Goal: Find specific page/section: Find specific page/section

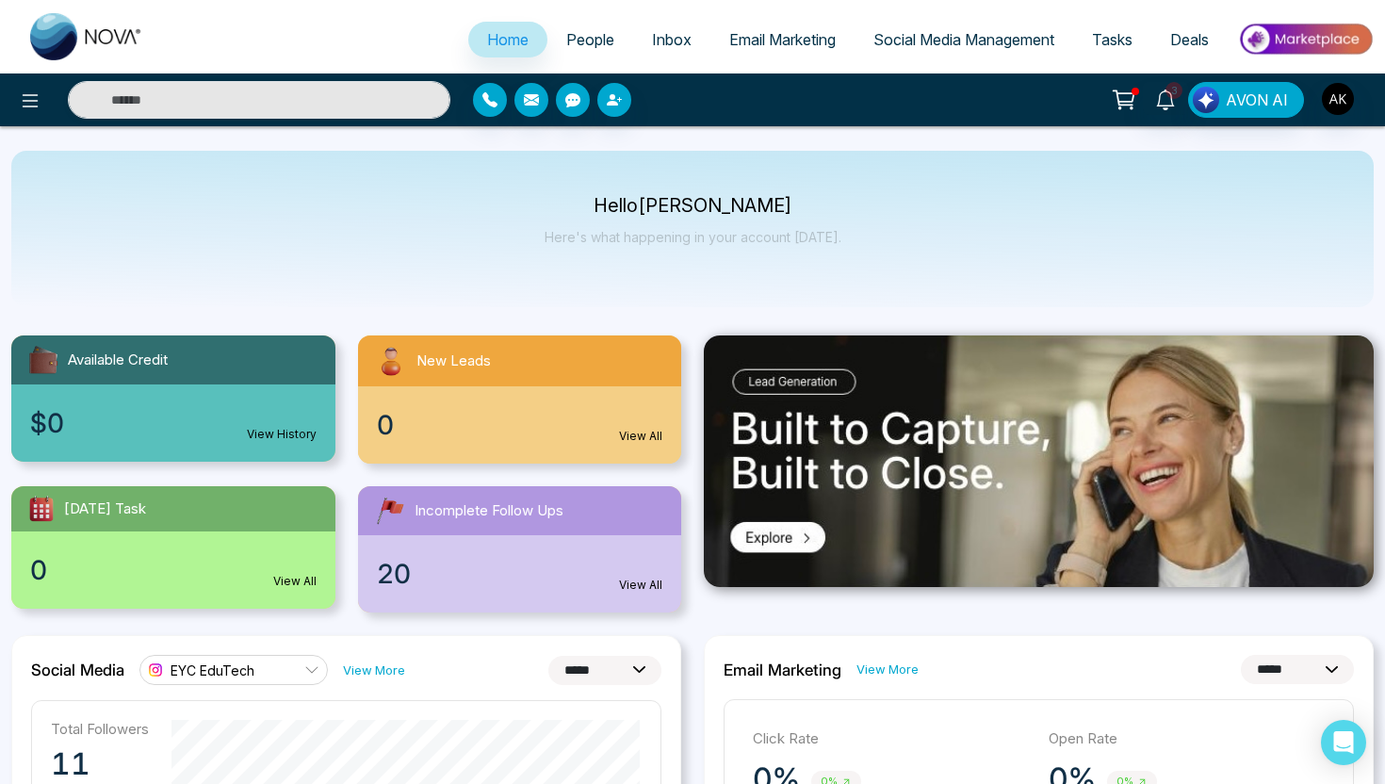
select select "*"
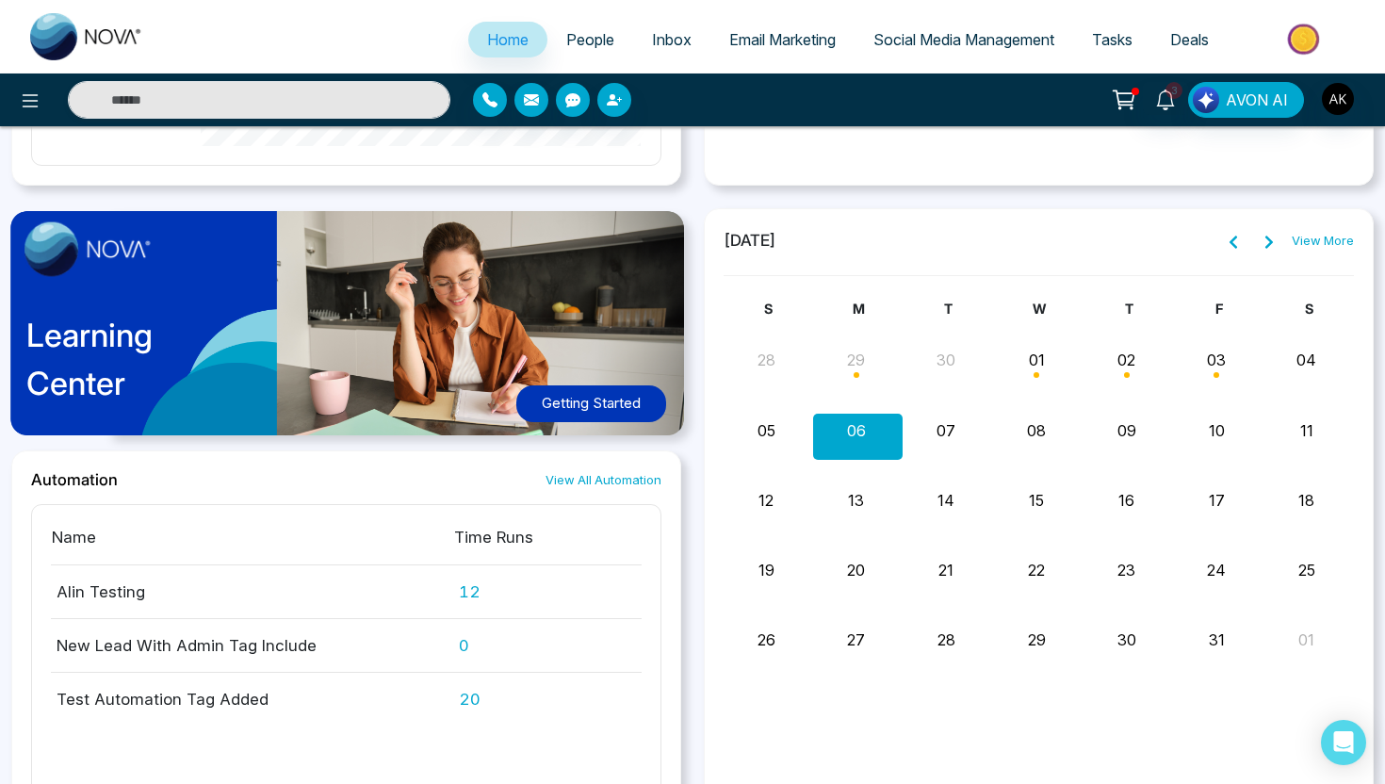
scroll to position [1347, 0]
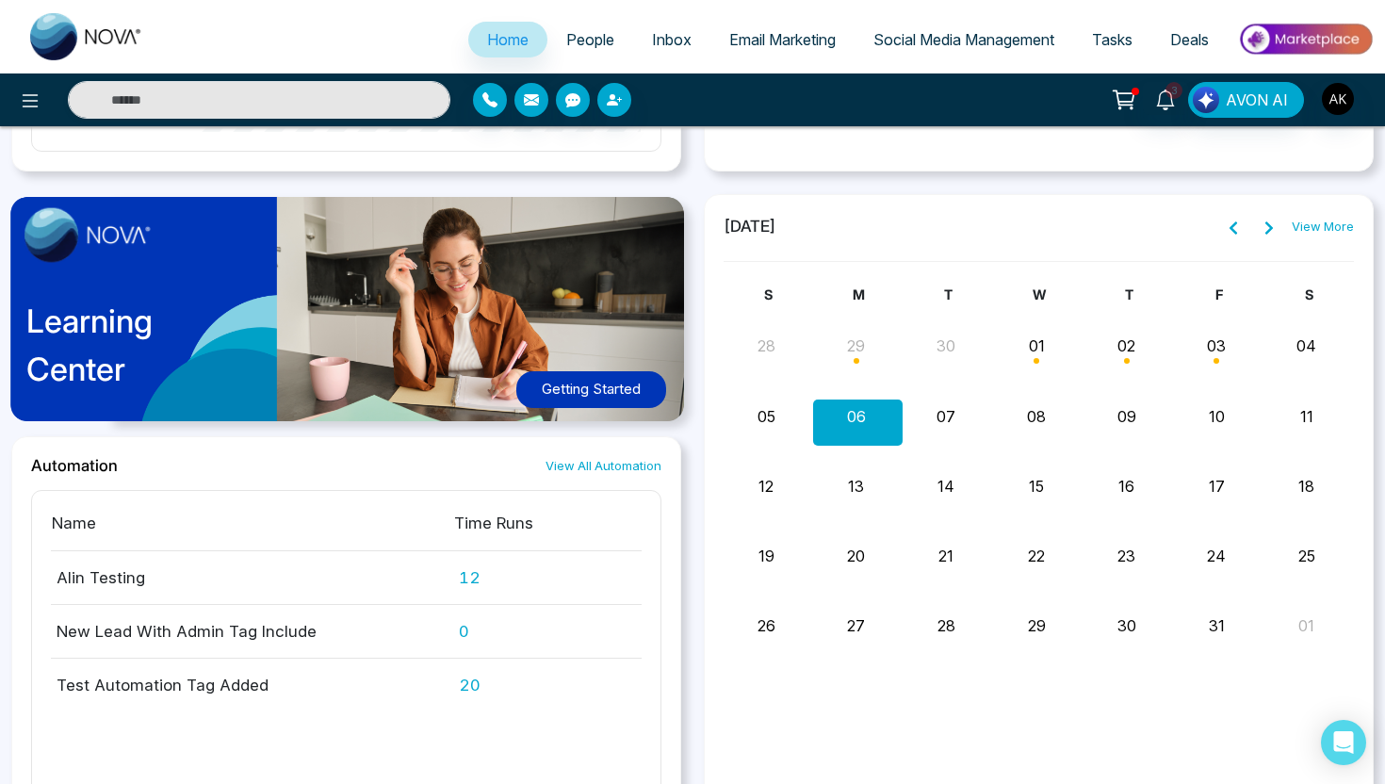
click at [1315, 229] on link "View More" at bounding box center [1322, 227] width 62 height 19
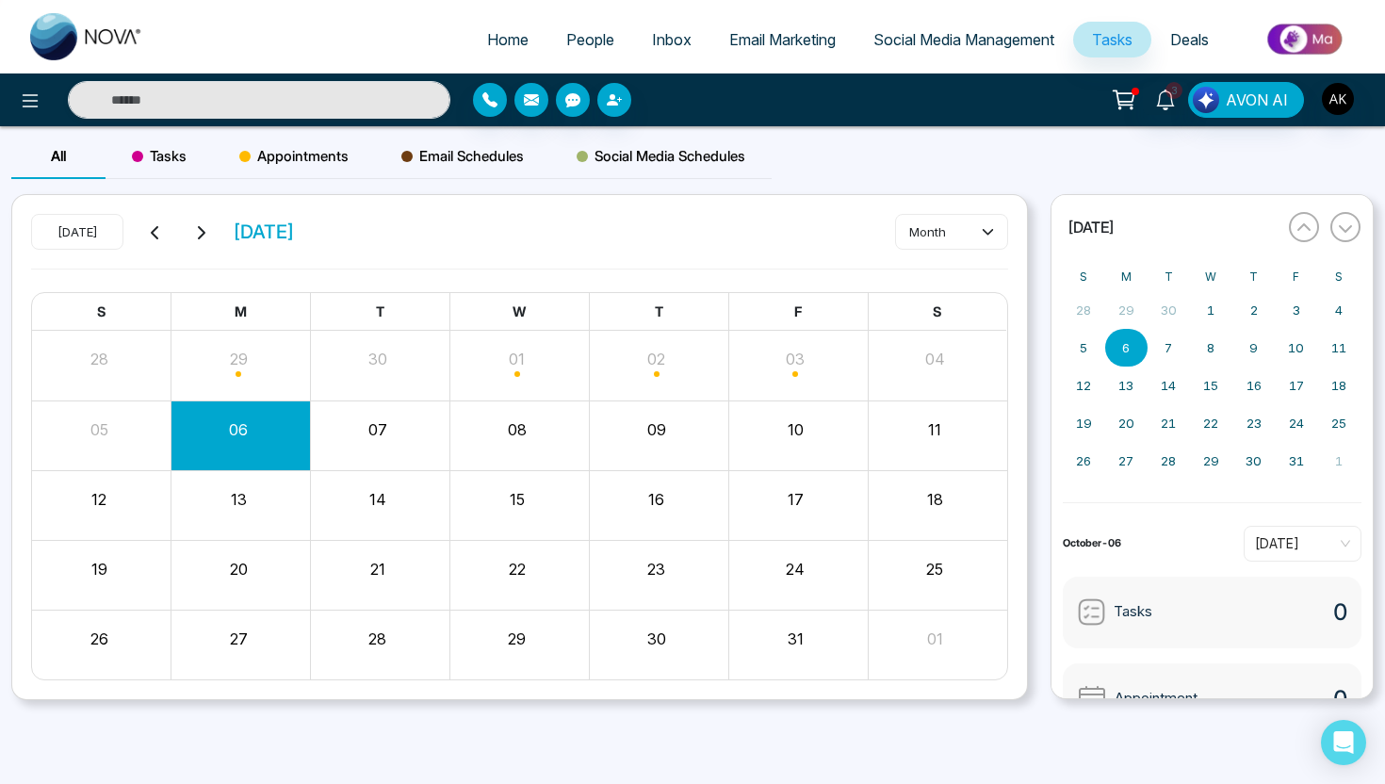
click at [499, 41] on span "Home" at bounding box center [507, 39] width 41 height 19
select select "*"
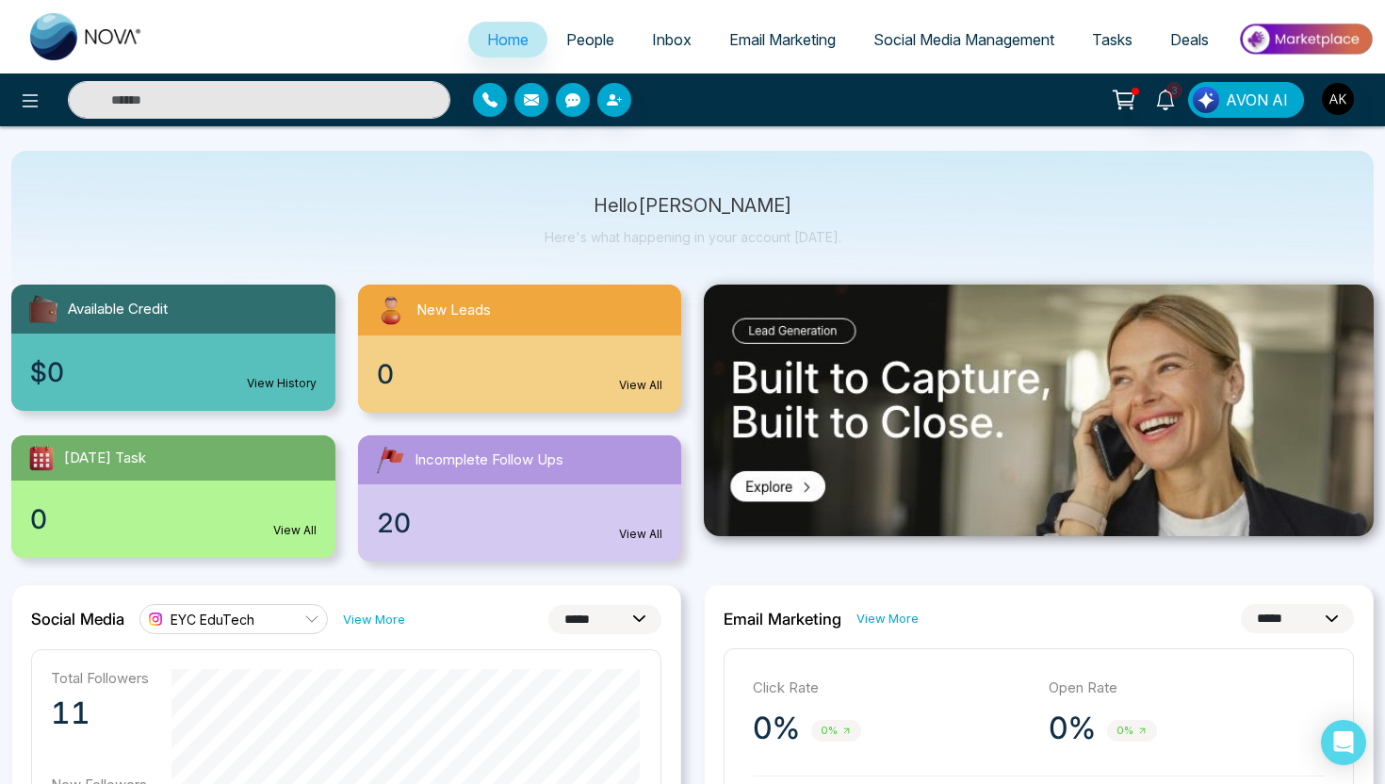
scroll to position [73, 0]
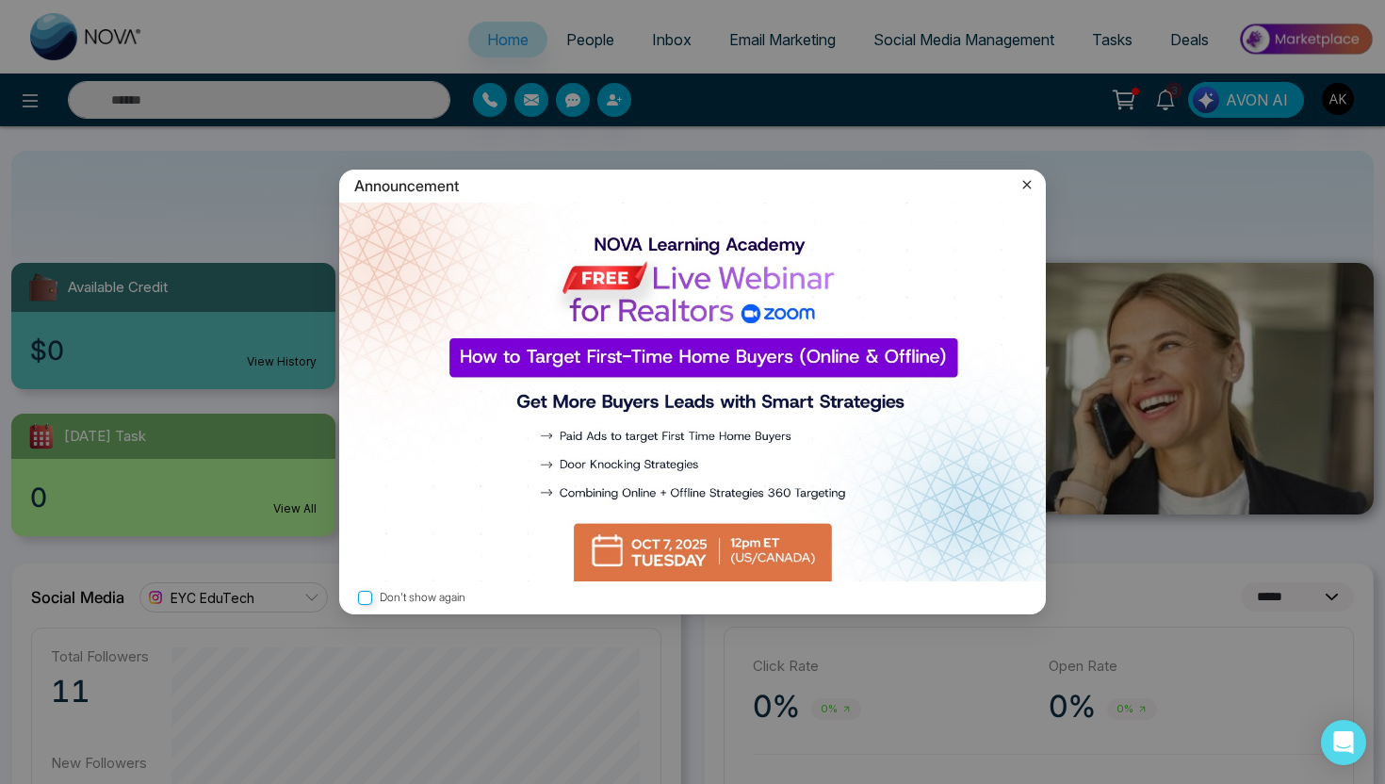
click at [1026, 183] on icon at bounding box center [1027, 185] width 8 height 8
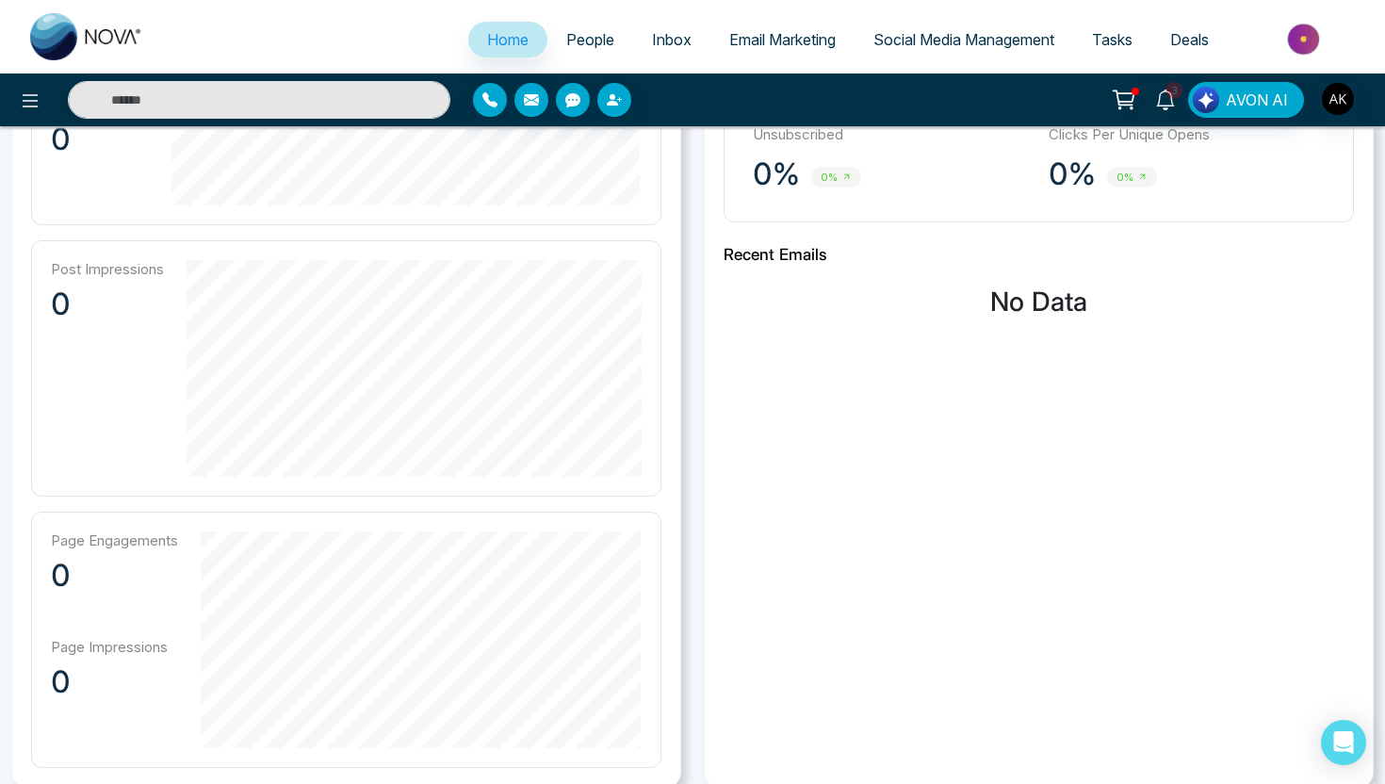
scroll to position [0, 0]
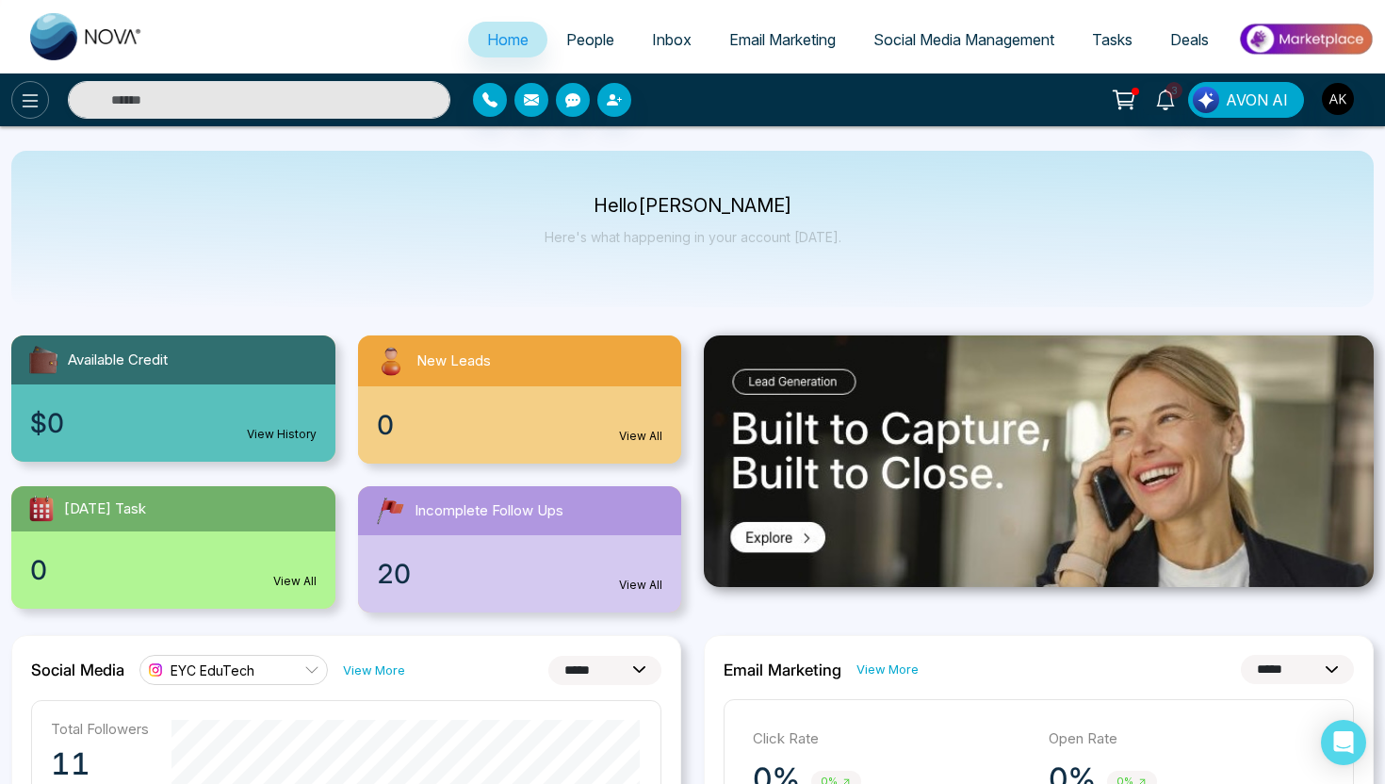
click at [32, 100] on icon at bounding box center [31, 100] width 16 height 13
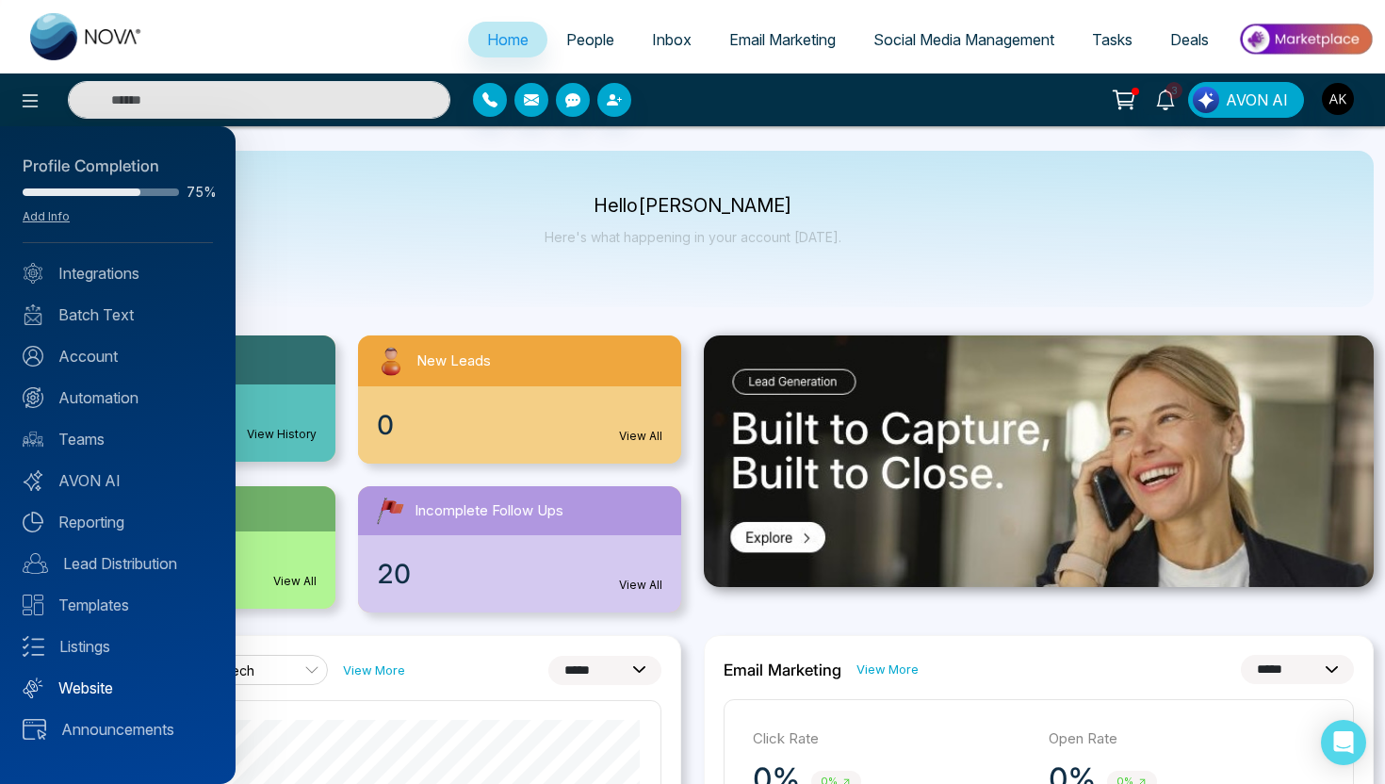
click at [85, 684] on link "Website" at bounding box center [118, 687] width 190 height 23
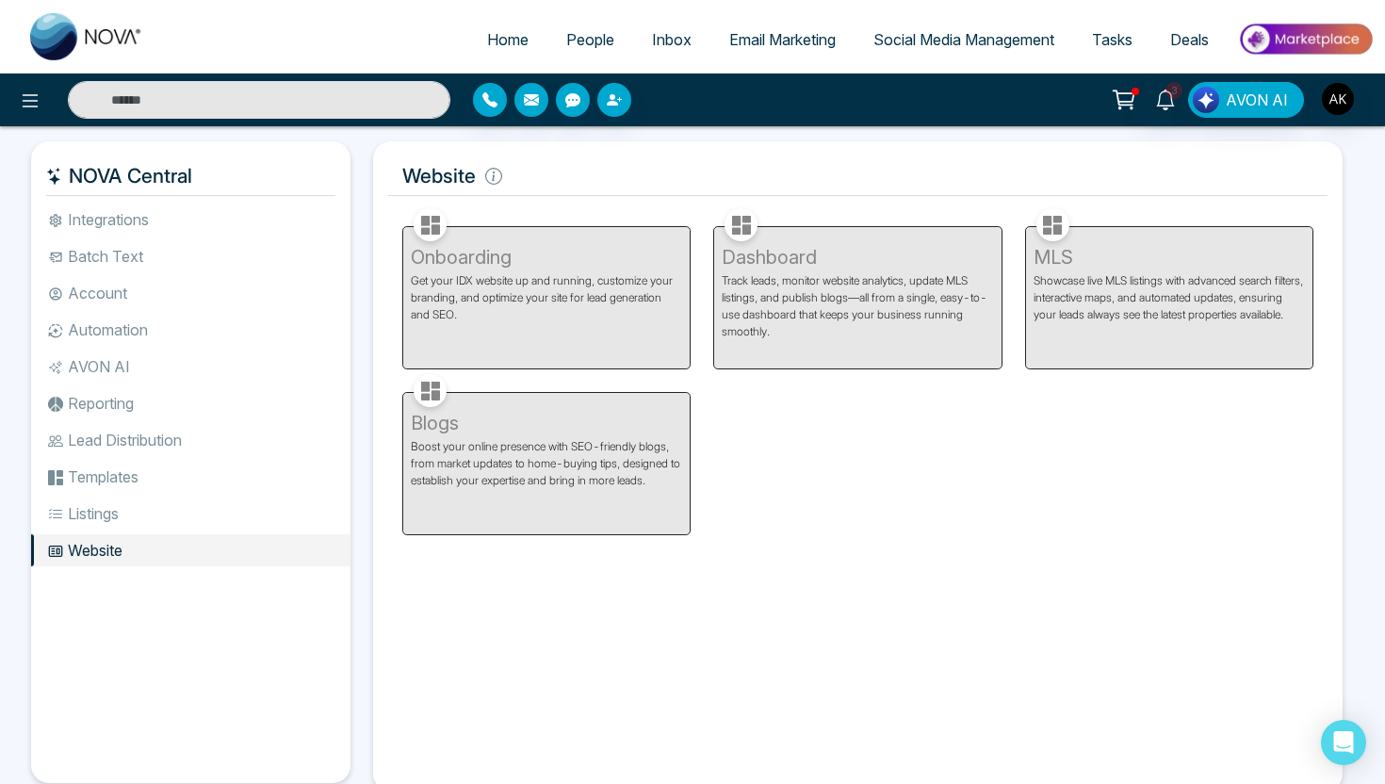
click at [105, 514] on li "Listings" at bounding box center [190, 513] width 319 height 32
